Goal: Task Accomplishment & Management: Use online tool/utility

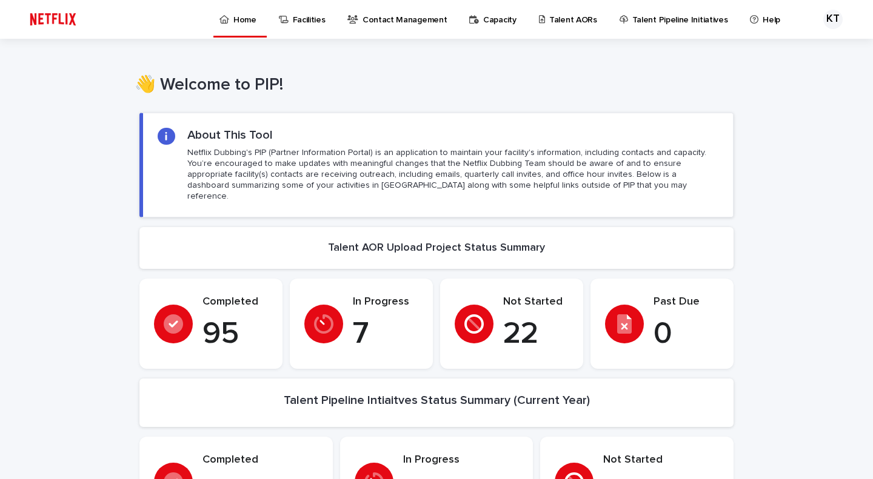
click at [566, 25] on p "Talent AORs" at bounding box center [573, 12] width 48 height 25
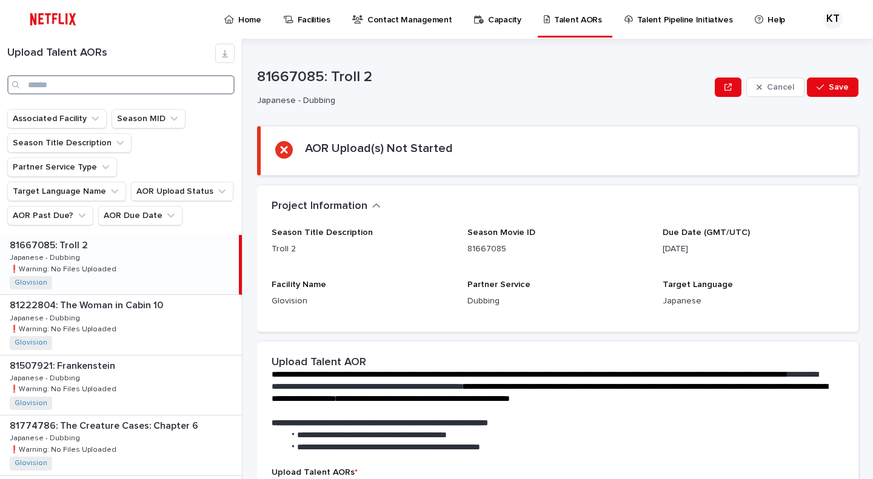
click at [111, 79] on input "Search" at bounding box center [120, 84] width 227 height 19
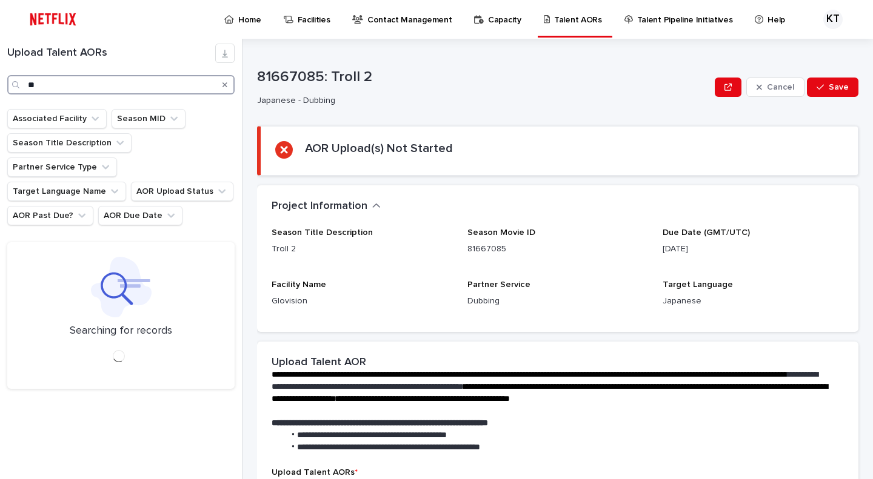
type input "*"
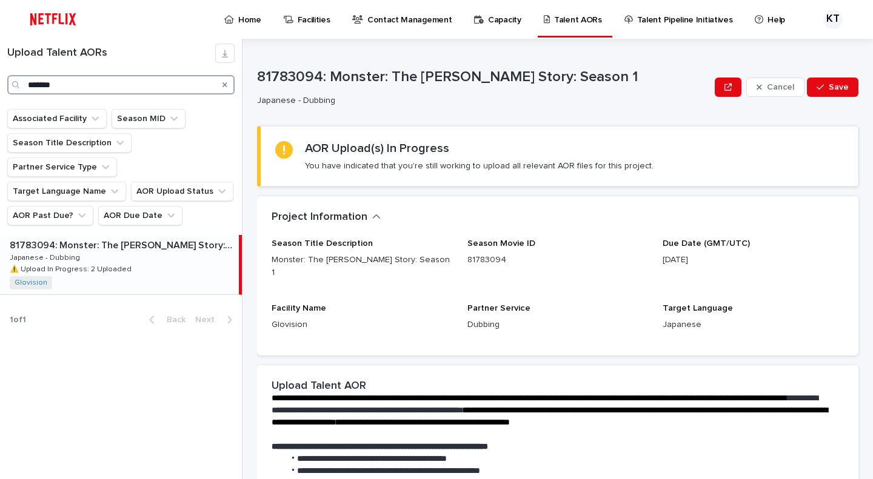
type input "*******"
click at [158, 242] on div "81783094: Monster: The [PERSON_NAME] Story: Season 1 81783094: Monster: The [PE…" at bounding box center [119, 264] width 239 height 59
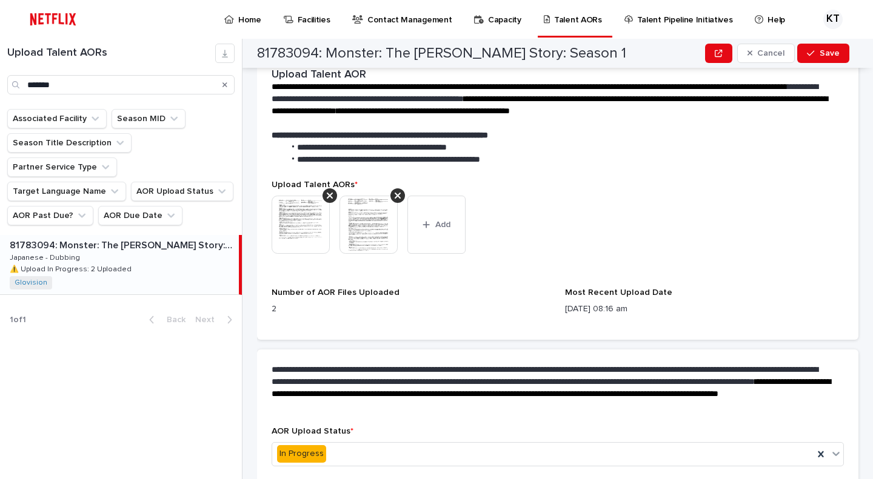
scroll to position [292, 0]
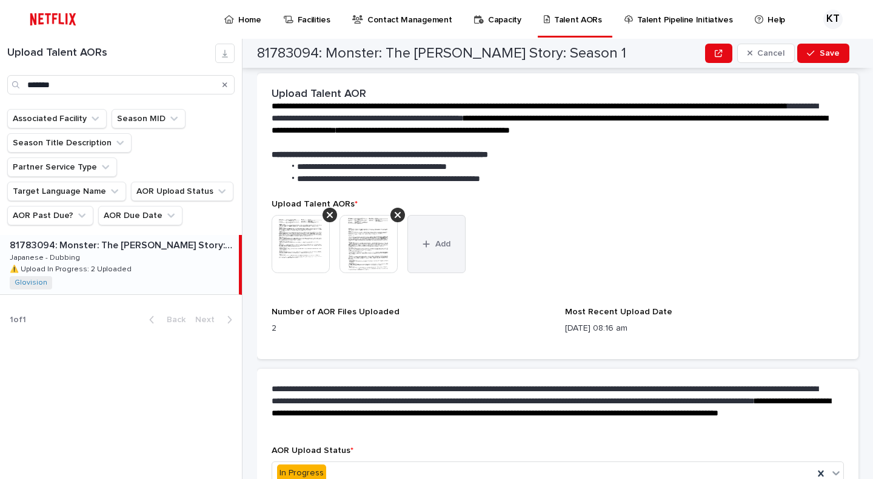
click at [422, 259] on button "Add" at bounding box center [436, 244] width 58 height 58
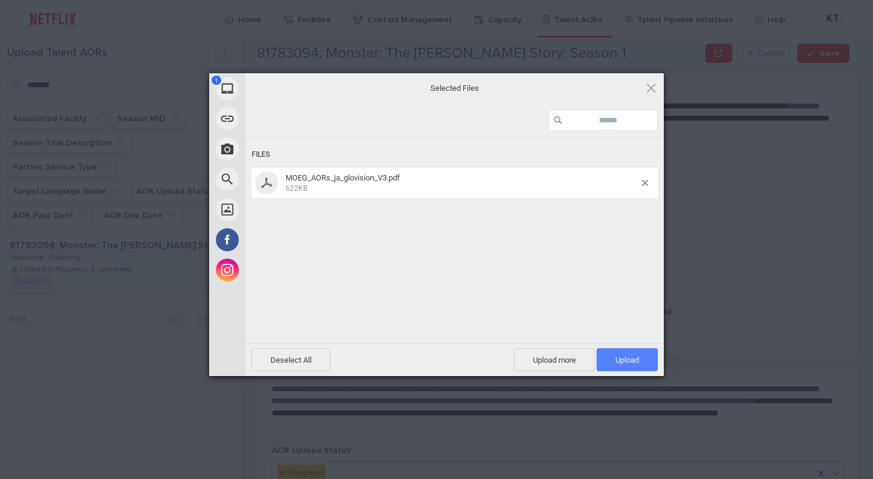
click at [642, 362] on span "Upload 1" at bounding box center [626, 359] width 61 height 23
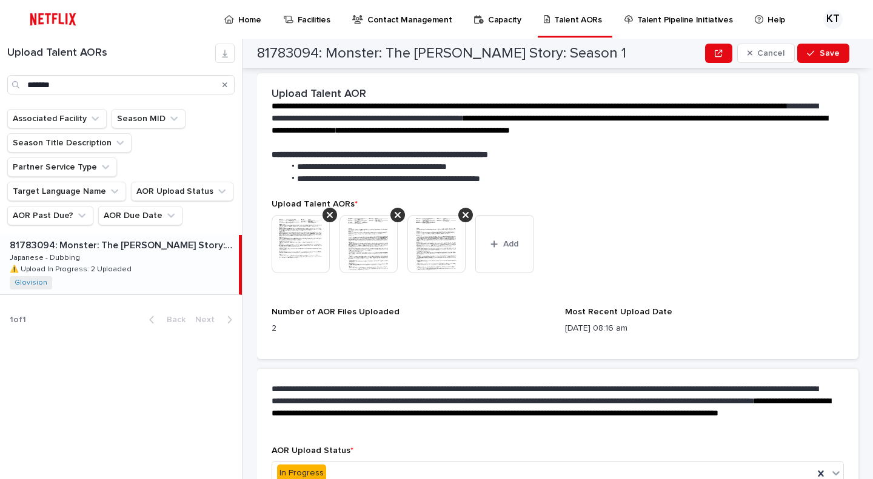
scroll to position [353, 0]
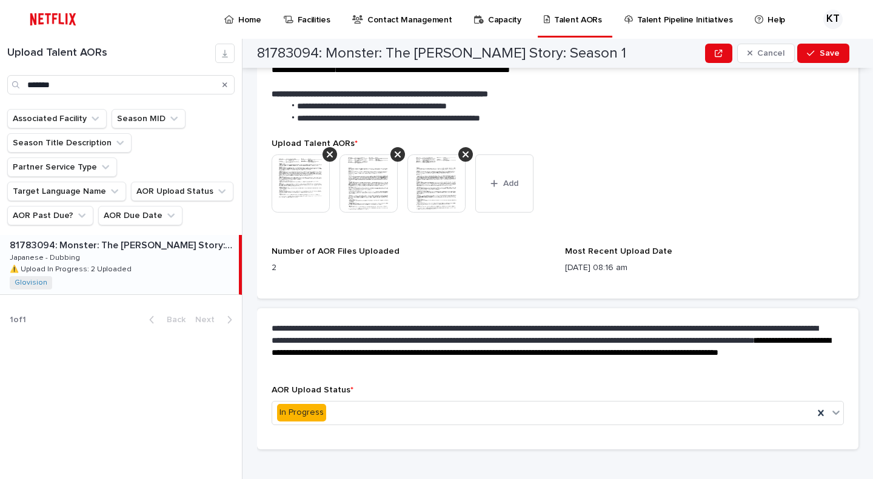
click at [824, 67] on div "81783094: Monster: The [PERSON_NAME] Story: Season 1 Cancel Save" at bounding box center [553, 53] width 592 height 29
click at [824, 56] on span "Save" at bounding box center [829, 53] width 20 height 8
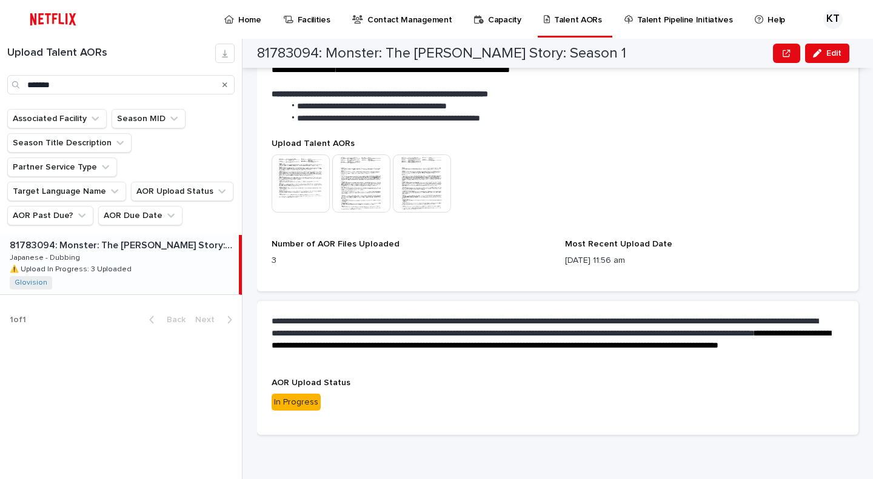
scroll to position [339, 0]
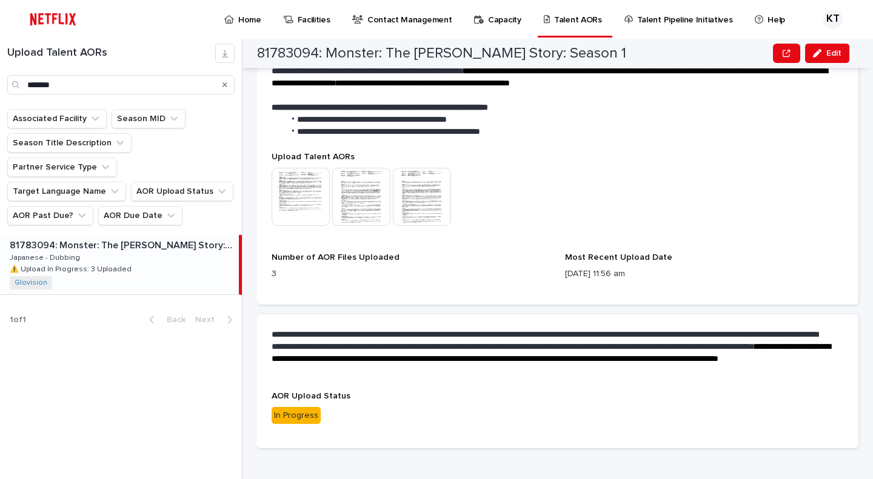
click at [238, 19] on p "Home" at bounding box center [249, 12] width 23 height 25
